Goal: Task Accomplishment & Management: Use online tool/utility

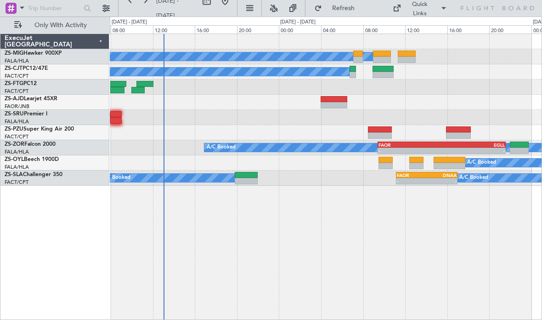
click at [388, 165] on div at bounding box center [386, 166] width 14 height 6
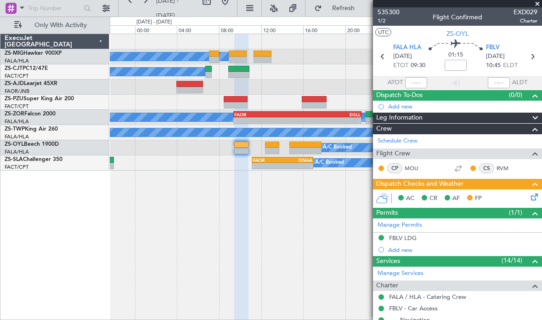
click at [537, 1] on span at bounding box center [537, 4] width 9 height 8
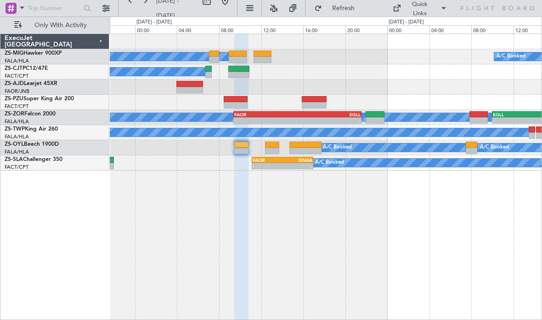
type input "0"
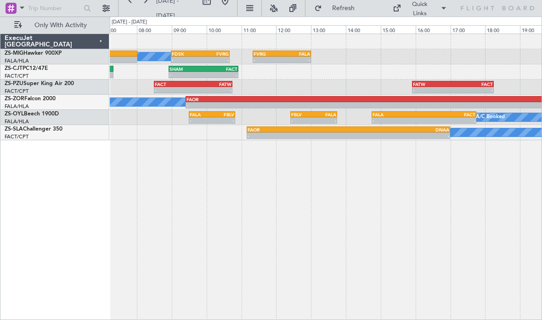
click at [228, 117] on div "- -" at bounding box center [212, 120] width 47 height 6
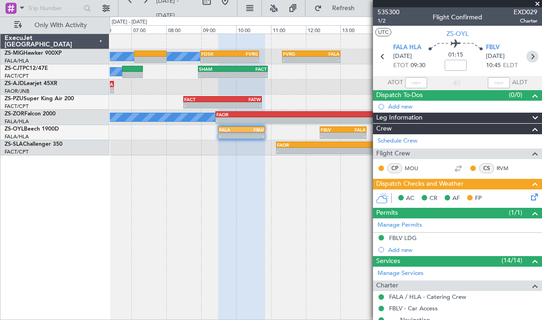
click at [537, 54] on icon at bounding box center [533, 57] width 12 height 12
type input "4"
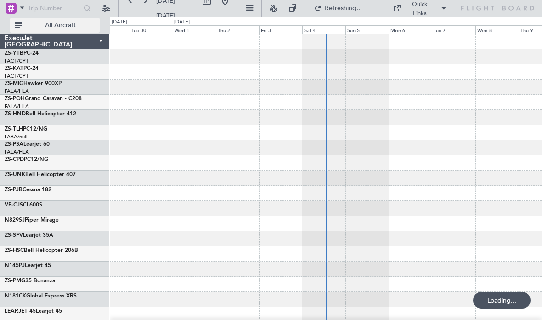
click at [97, 20] on button "All Aircraft" at bounding box center [55, 25] width 90 height 15
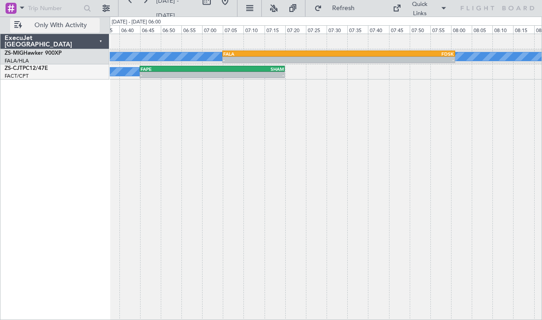
click at [368, 60] on div "-" at bounding box center [396, 60] width 115 height 6
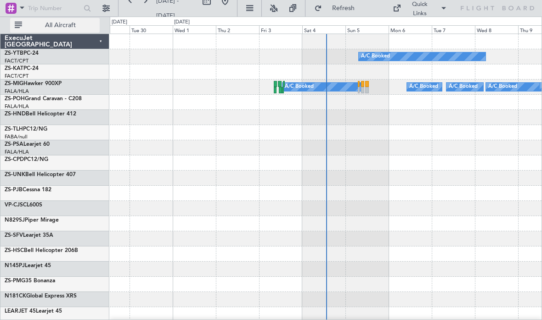
click at [68, 32] on button "All Aircraft" at bounding box center [55, 25] width 90 height 15
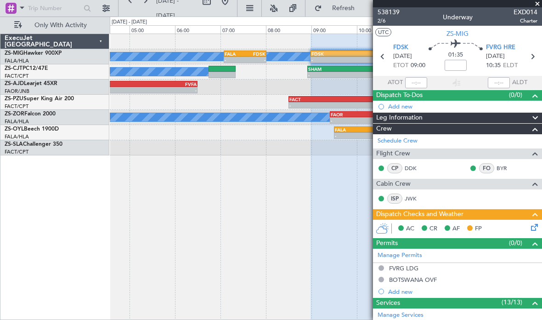
click at [540, 5] on span at bounding box center [537, 4] width 9 height 8
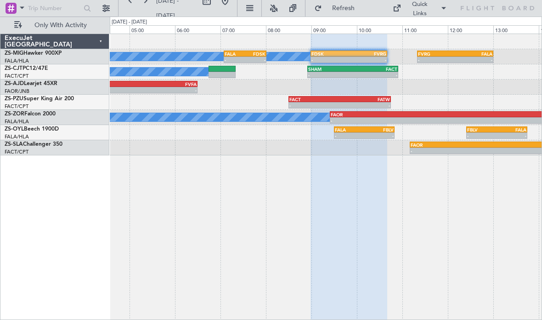
type input "0"
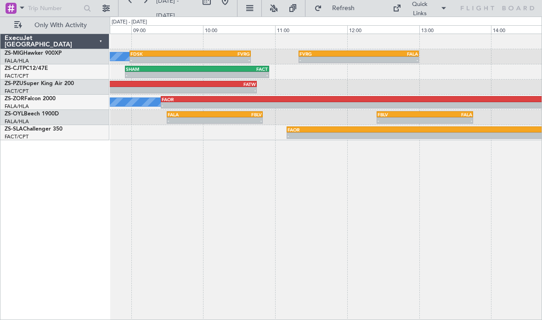
click at [455, 50] on div "A/C Booked - - FDSK 08:59 Z FVRG 10:40 Z - - FVRG 11:20 Z FALA 13:00 Z FALA 07:…" at bounding box center [326, 56] width 432 height 15
